Goal: Information Seeking & Learning: Learn about a topic

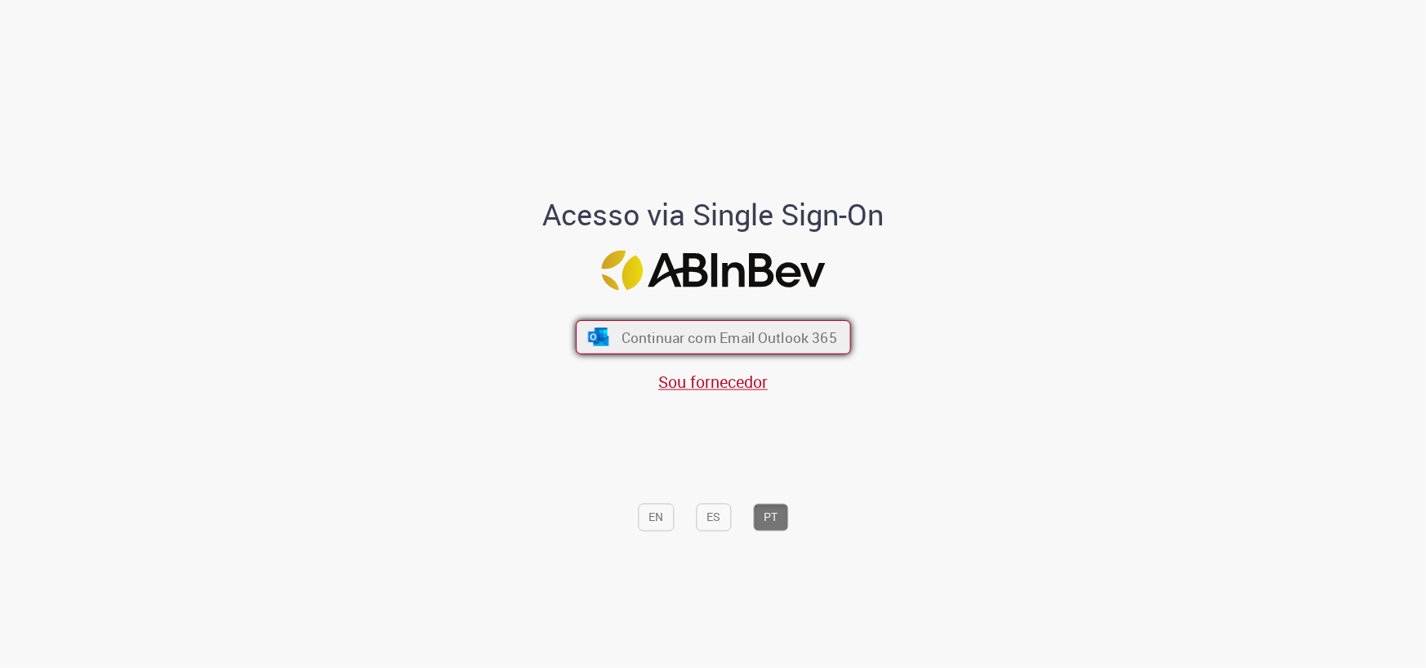
click at [717, 334] on span "Continuar com Email Outlook 365" at bounding box center [729, 337] width 216 height 19
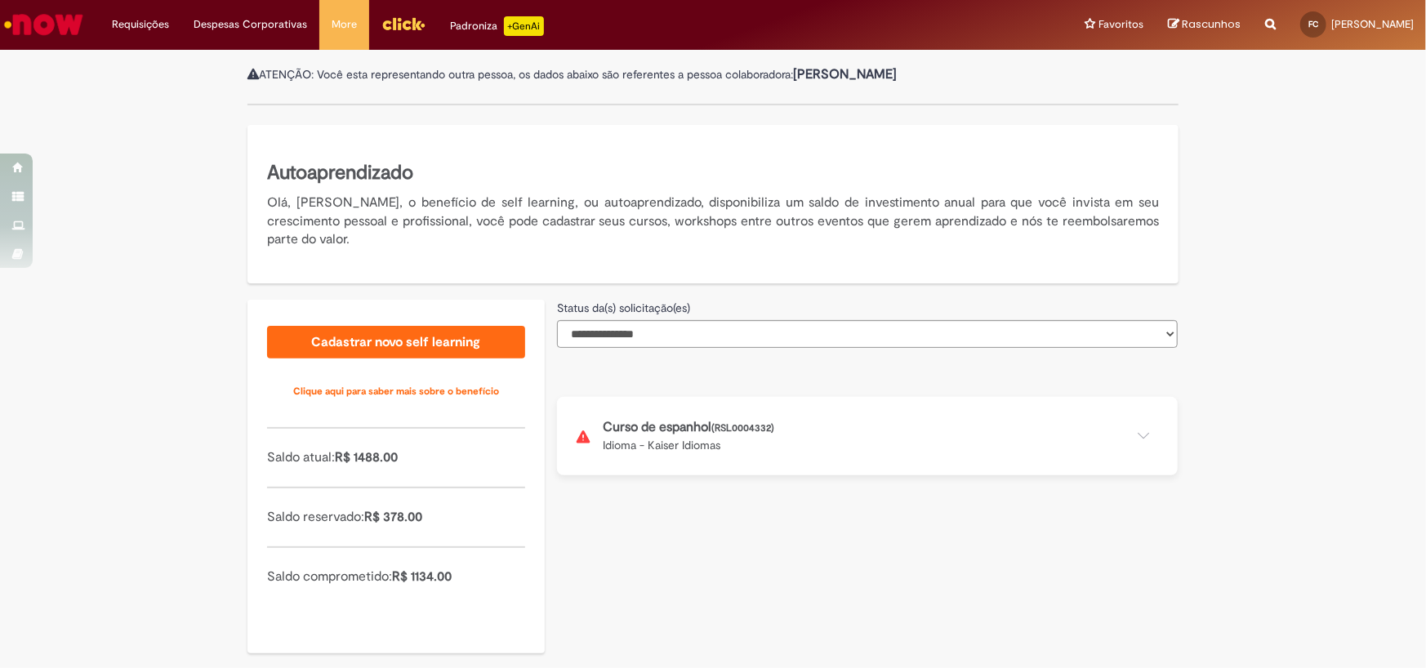
scroll to position [212, 0]
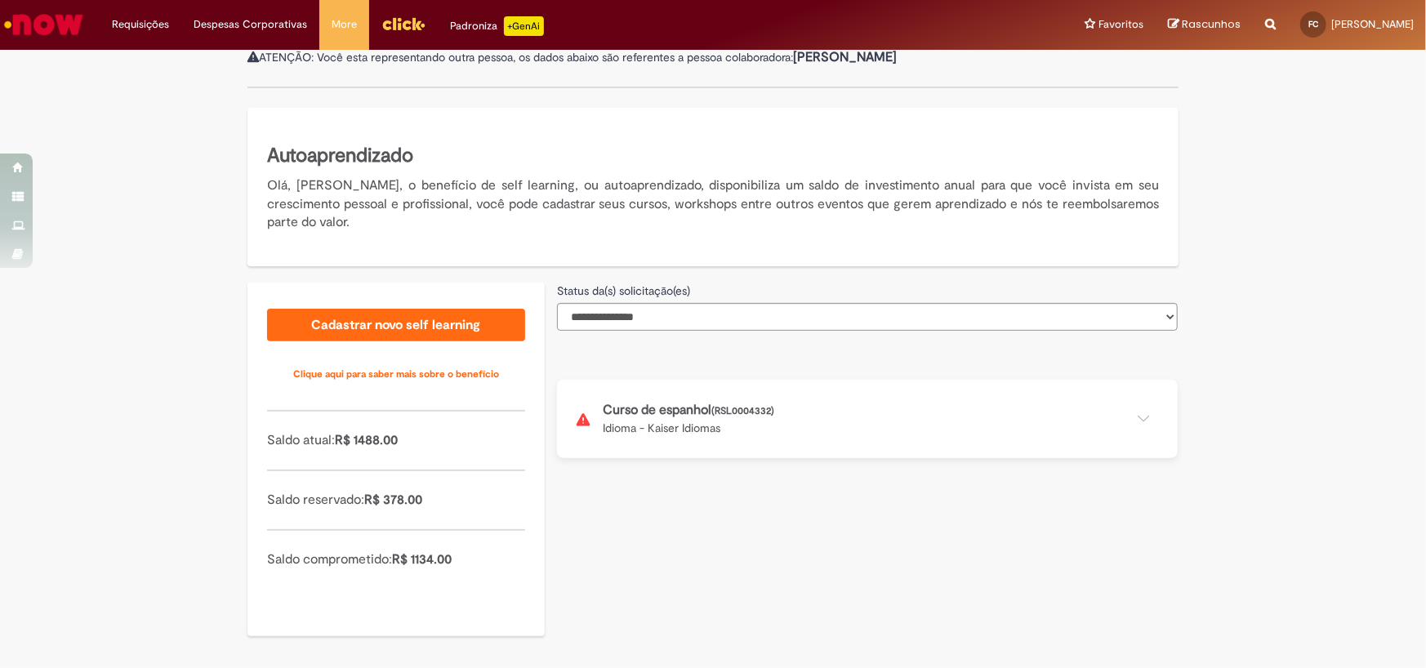
click at [738, 423] on button at bounding box center [867, 419] width 621 height 78
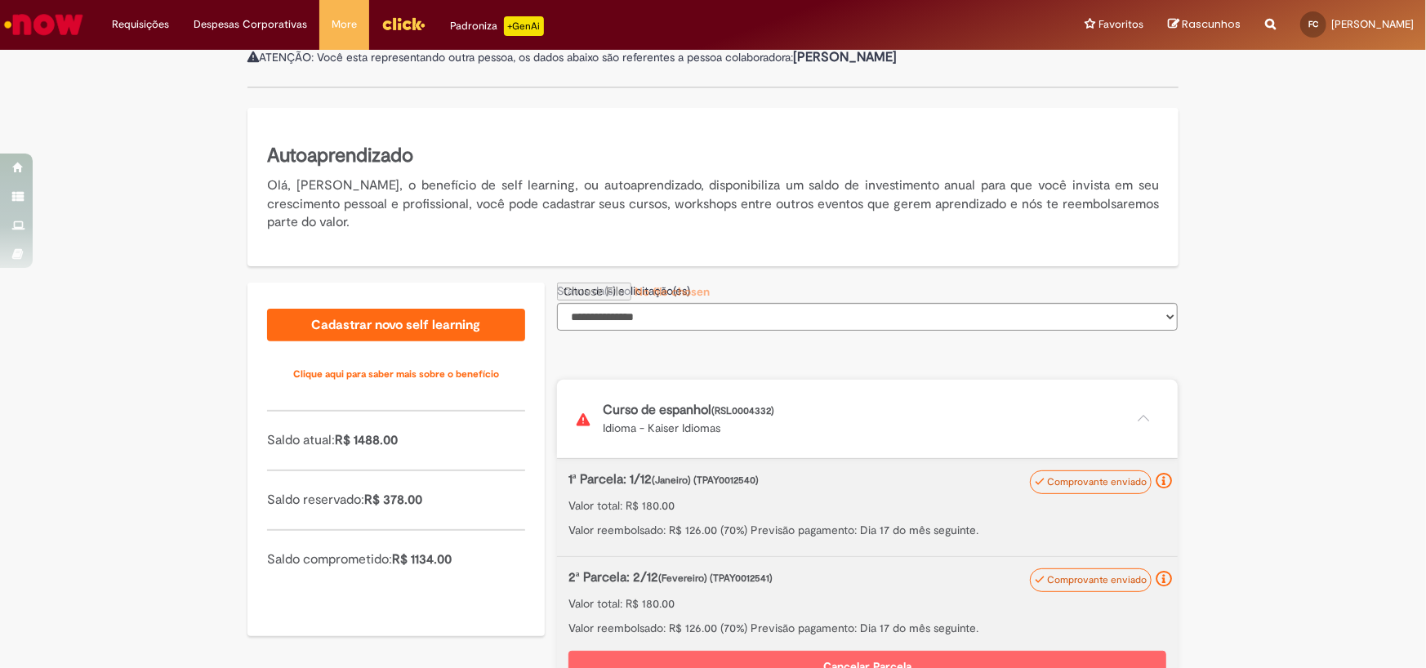
click at [714, 149] on h5 "Autoaprendizado" at bounding box center [713, 156] width 892 height 28
click at [637, 323] on select "**********" at bounding box center [867, 317] width 621 height 28
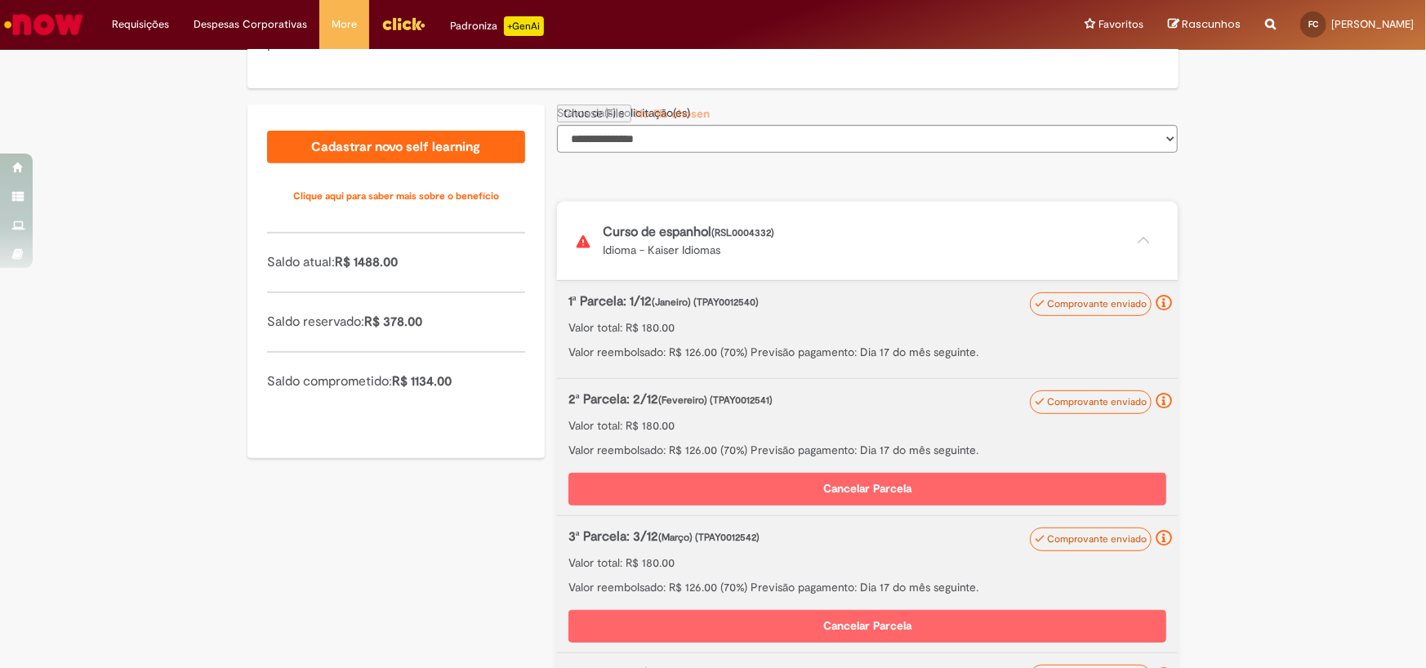
scroll to position [209, 0]
